Goal: Find specific page/section

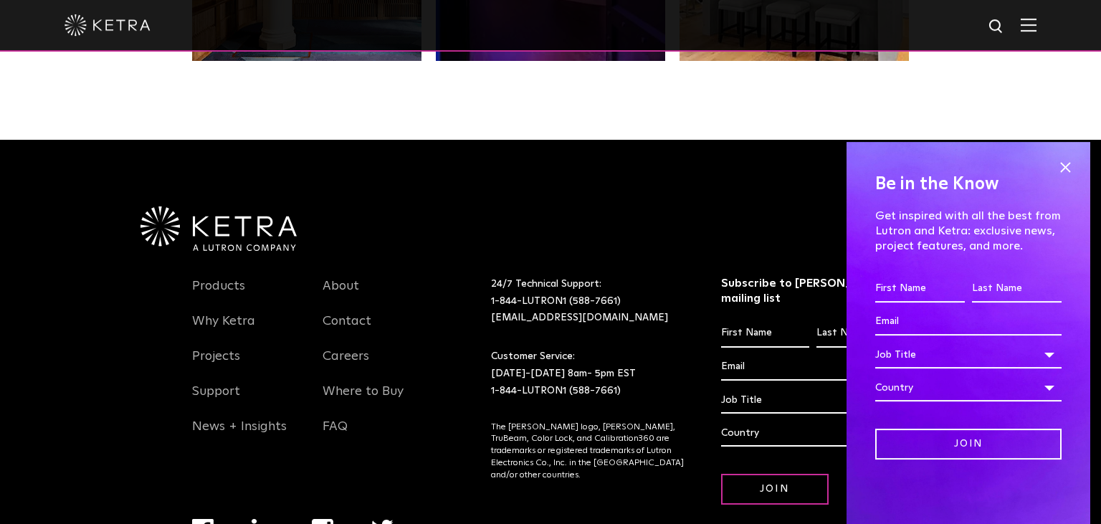
scroll to position [3018, 0]
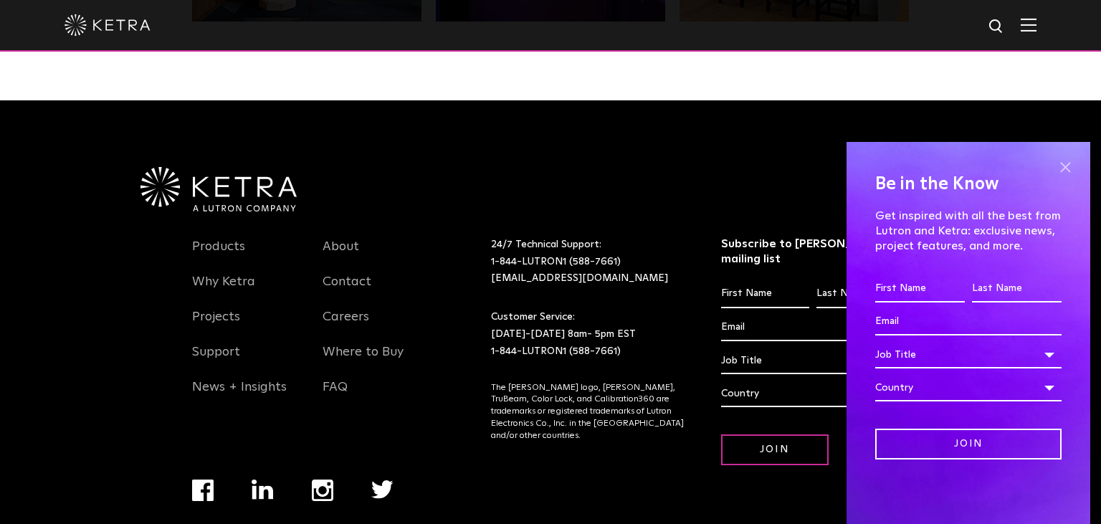
click at [1069, 163] on span at bounding box center [1066, 167] width 22 height 22
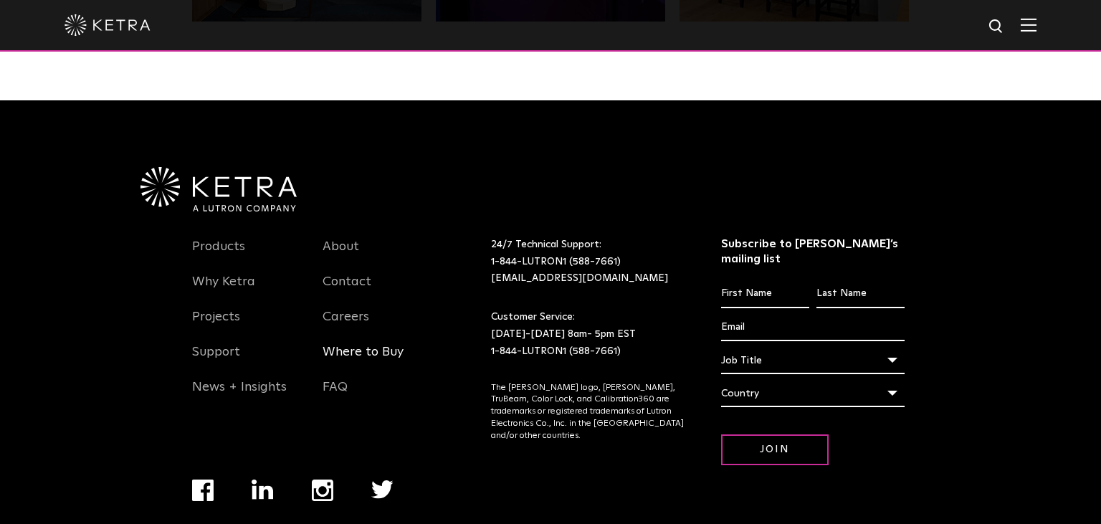
click at [368, 344] on link "Where to Buy" at bounding box center [363, 360] width 81 height 33
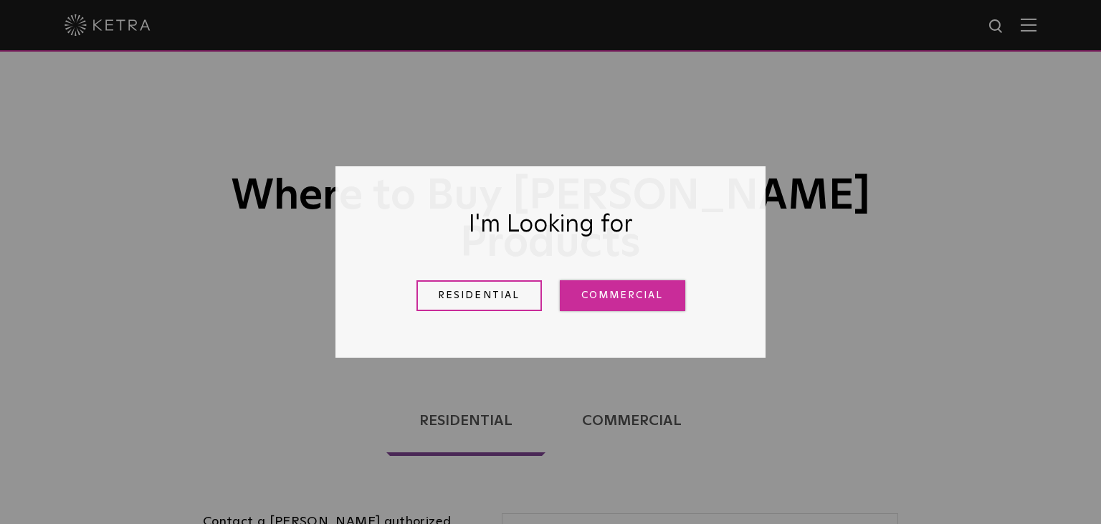
click at [624, 295] on link "Commercial" at bounding box center [622, 295] width 125 height 31
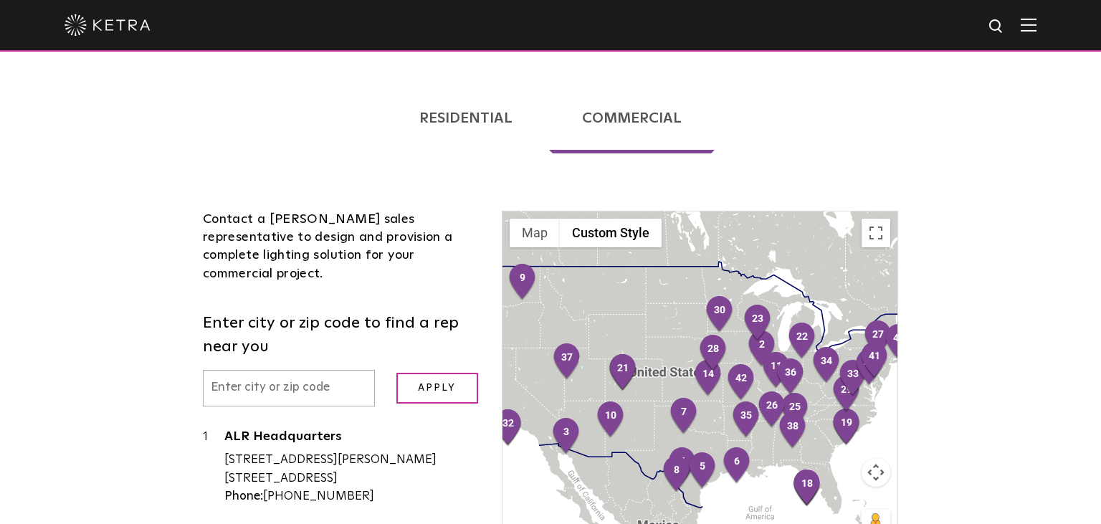
scroll to position [379, 0]
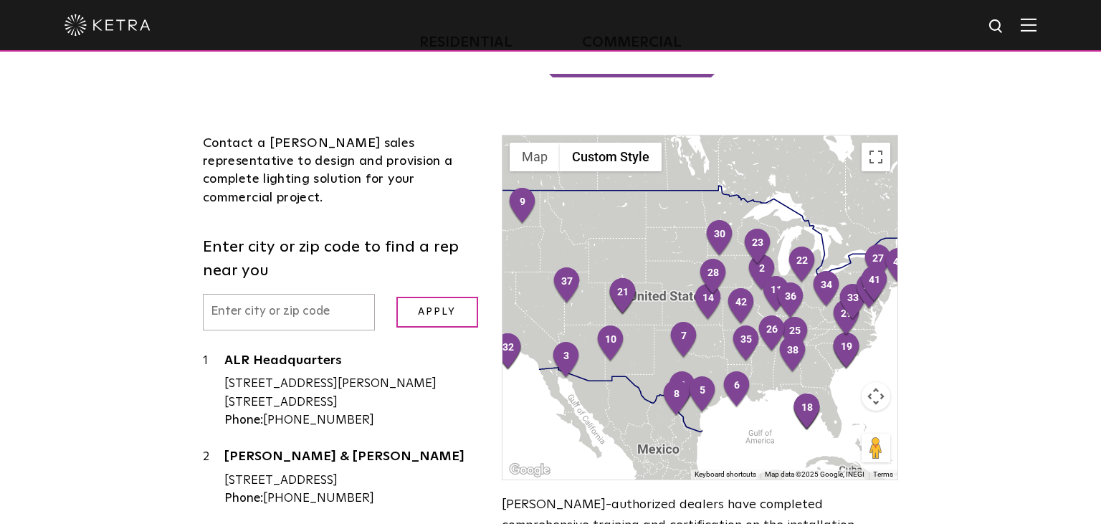
click at [274, 294] on input "text" at bounding box center [289, 312] width 172 height 37
type input "11412"
click at [452, 297] on input "Apply" at bounding box center [437, 312] width 82 height 31
